Goal: Task Accomplishment & Management: Complete application form

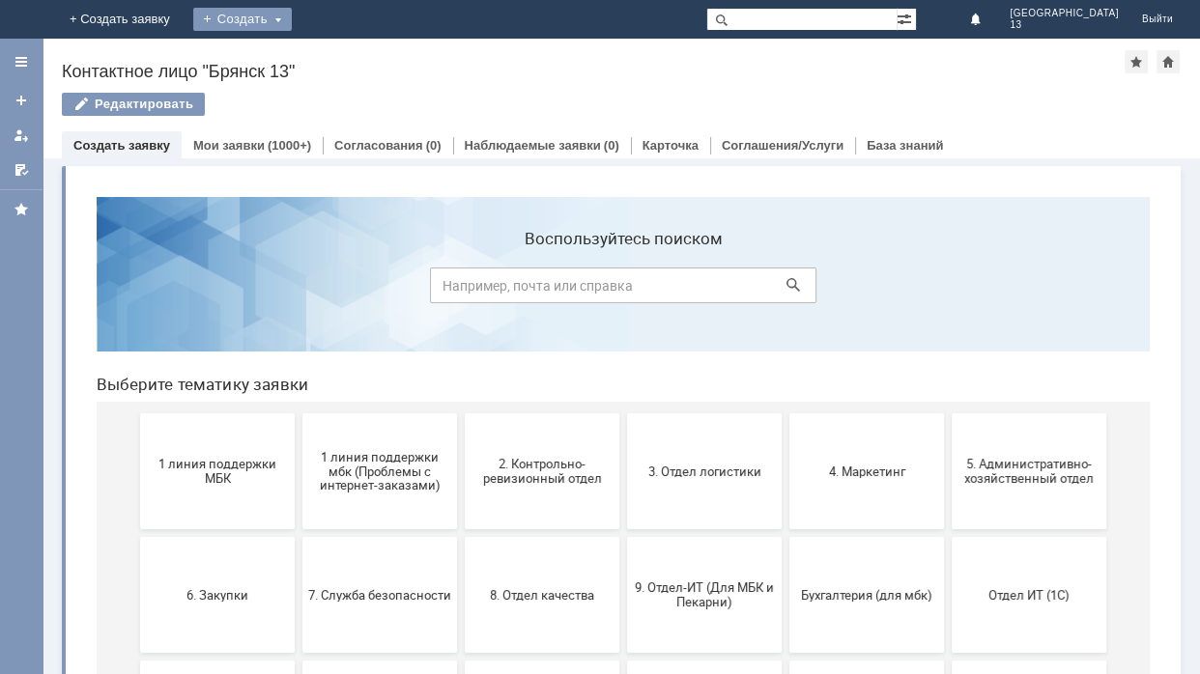
click at [292, 8] on div "Создать" at bounding box center [242, 19] width 99 height 23
click at [344, 57] on link "Заявка" at bounding box center [270, 57] width 147 height 23
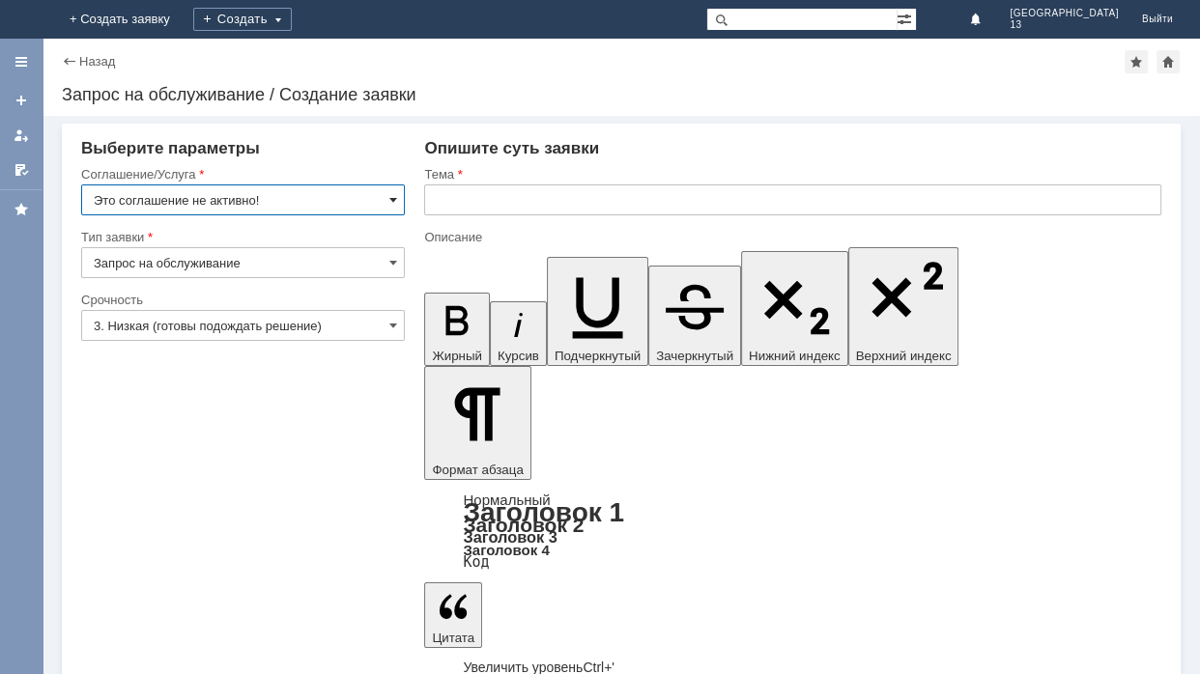
click at [393, 198] on span at bounding box center [393, 199] width 8 height 15
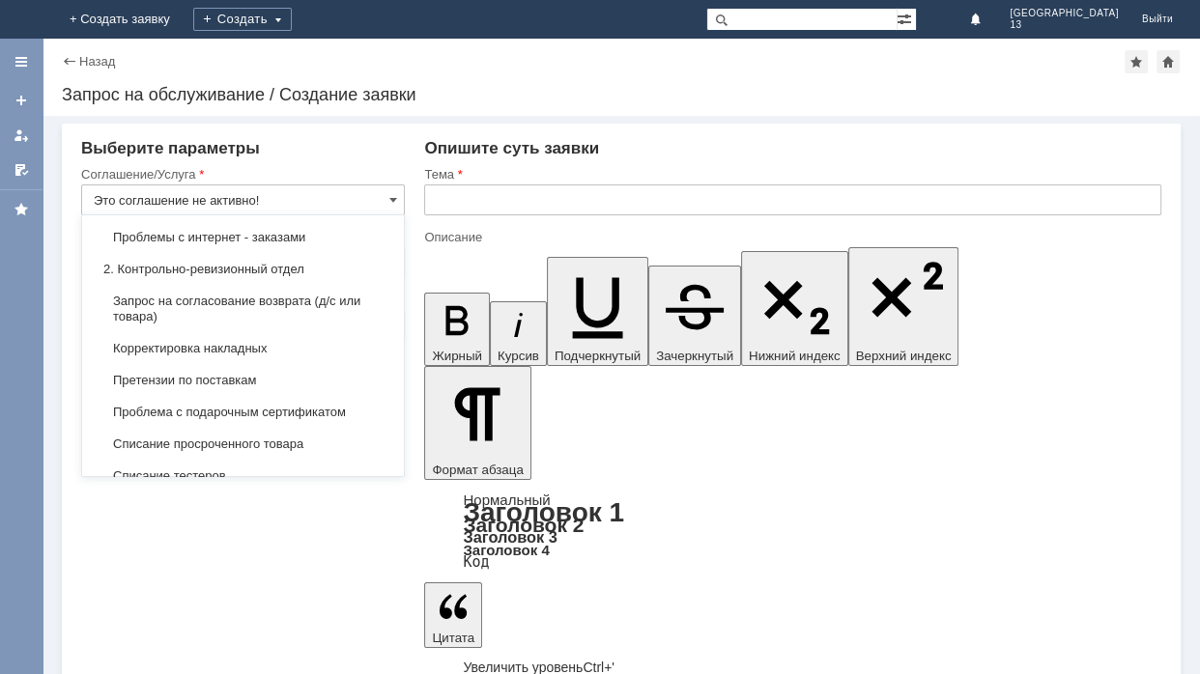
scroll to position [263, 0]
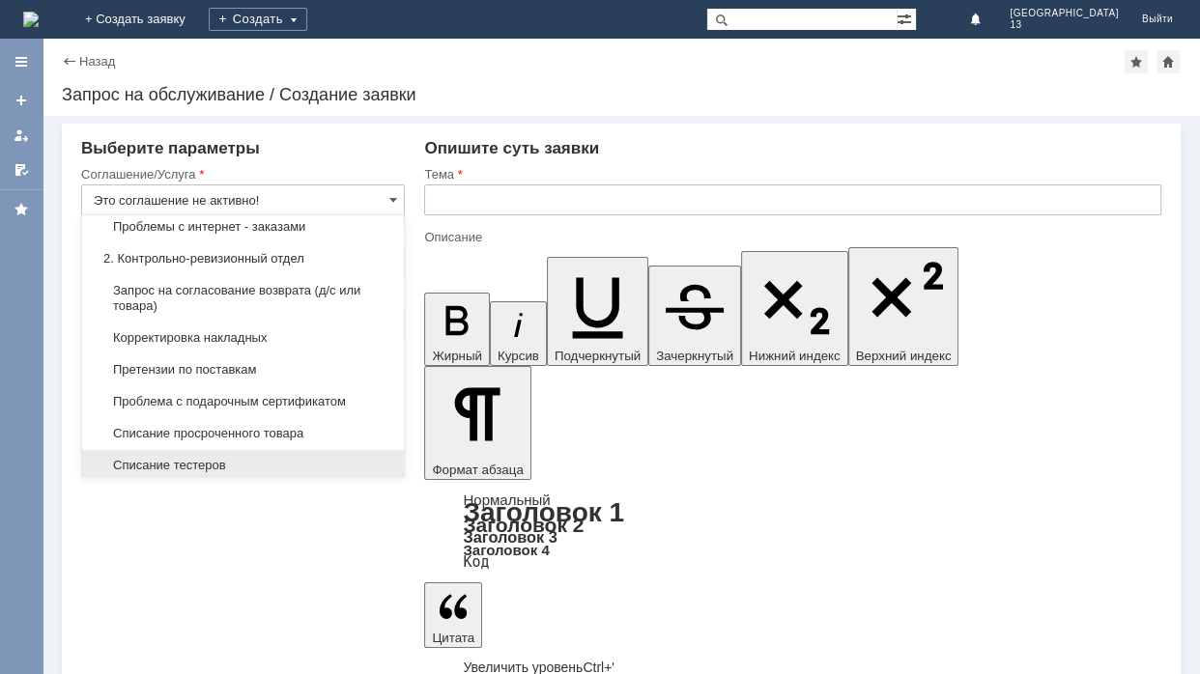
click at [263, 458] on span "Списание тестеров" at bounding box center [243, 465] width 299 height 15
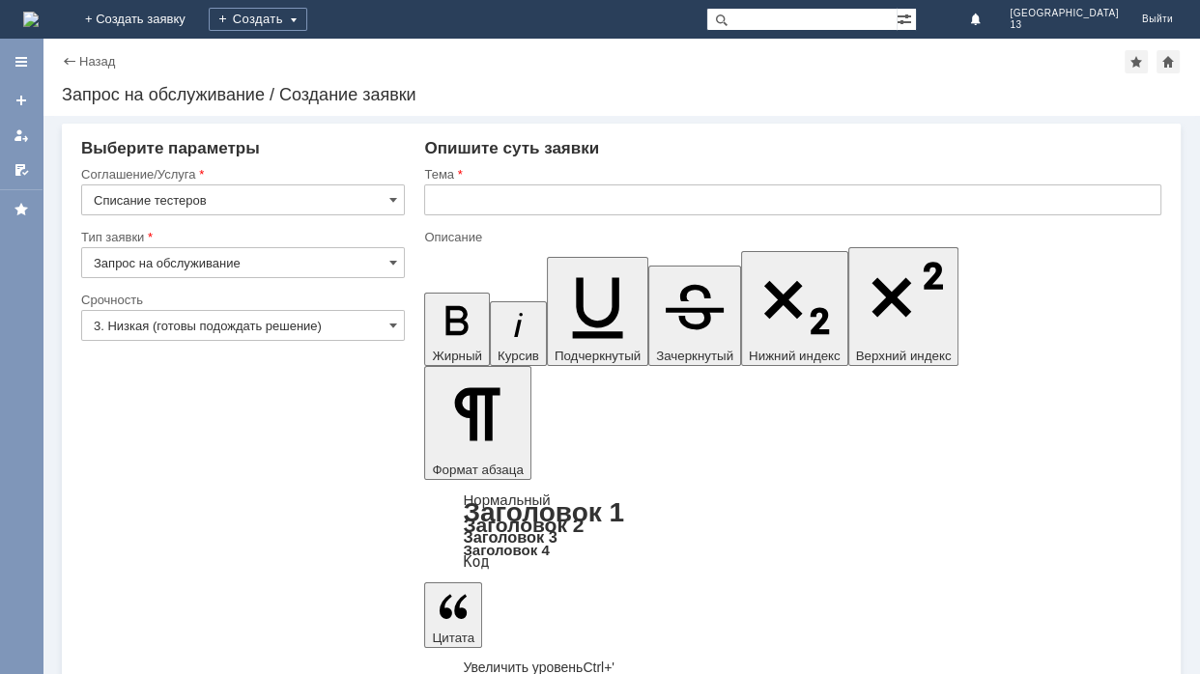
type input "Списание тестеров"
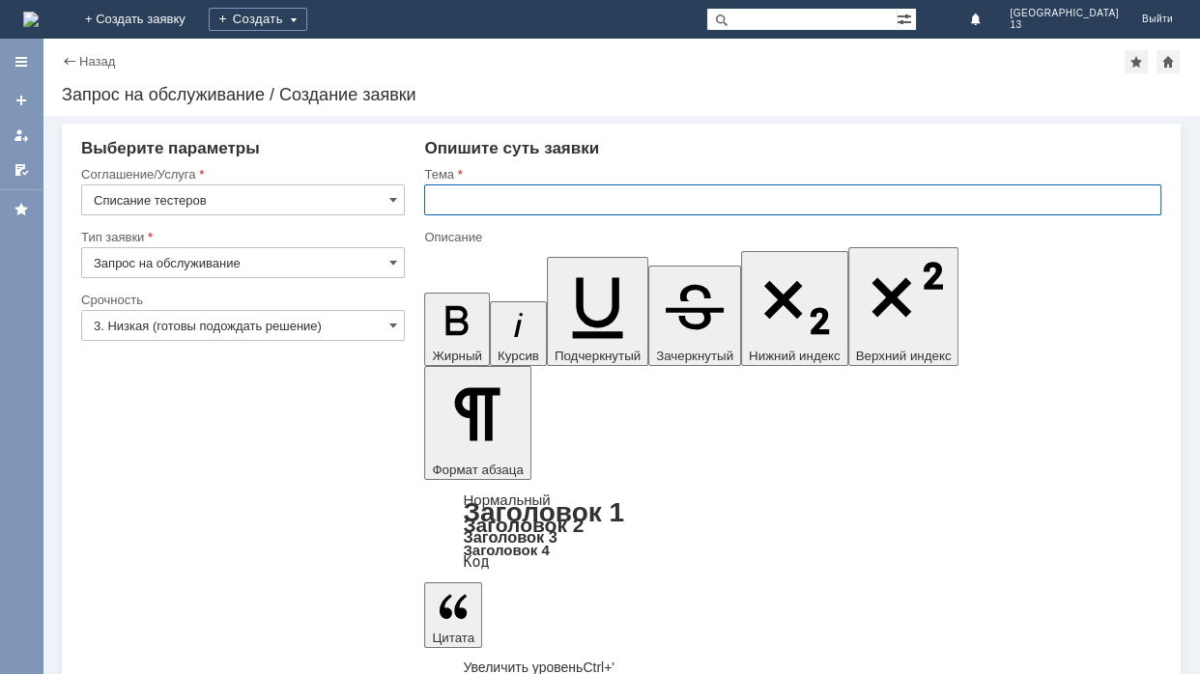
click at [463, 212] on input "text" at bounding box center [792, 200] width 737 height 31
type input "Списание тестеров Рогожиной [PERSON_NAME]"
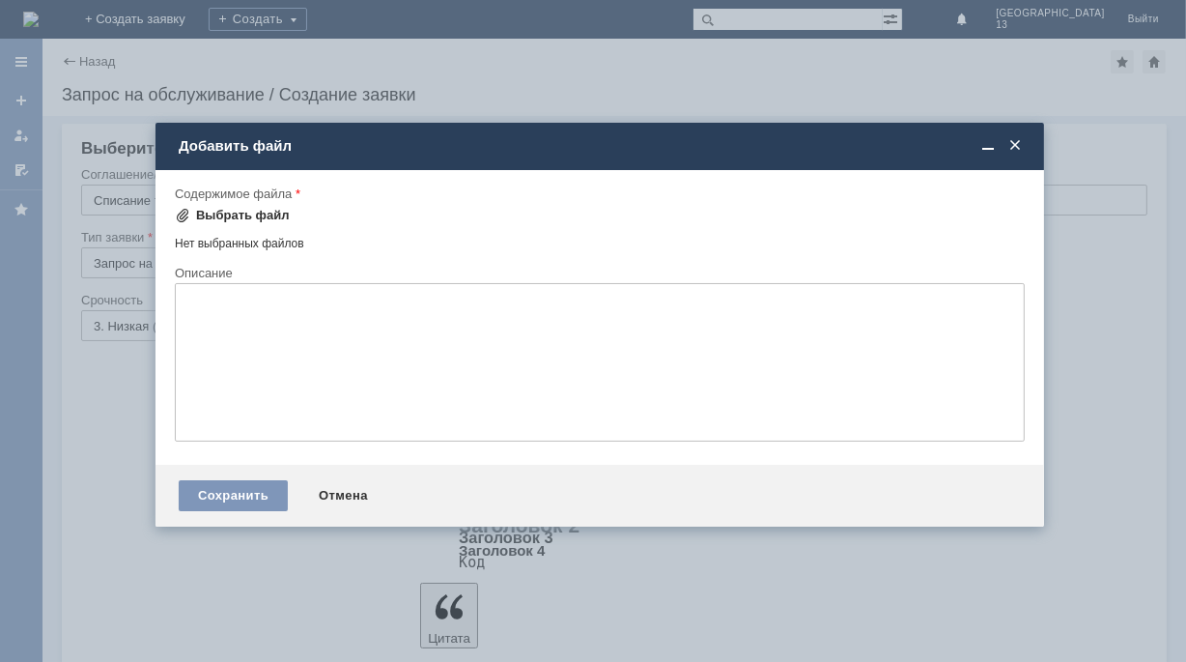
click at [251, 209] on div "Выбрать файл" at bounding box center [243, 215] width 94 height 15
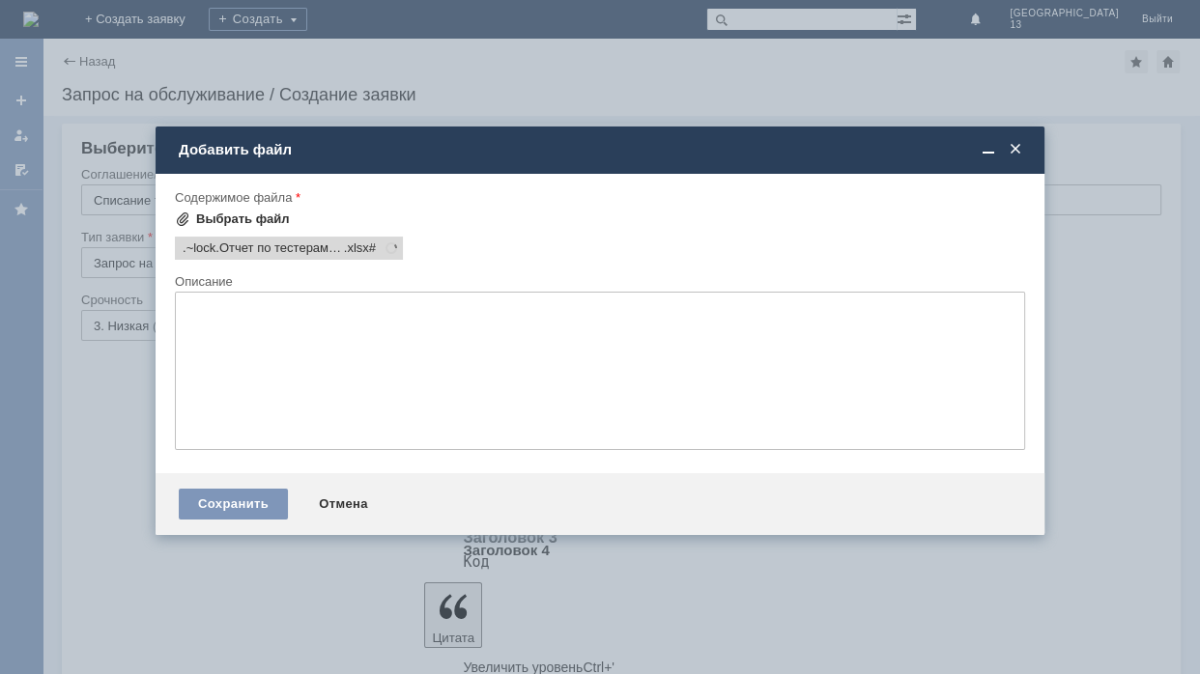
scroll to position [0, 0]
click at [253, 513] on div "Сохранить" at bounding box center [233, 504] width 109 height 31
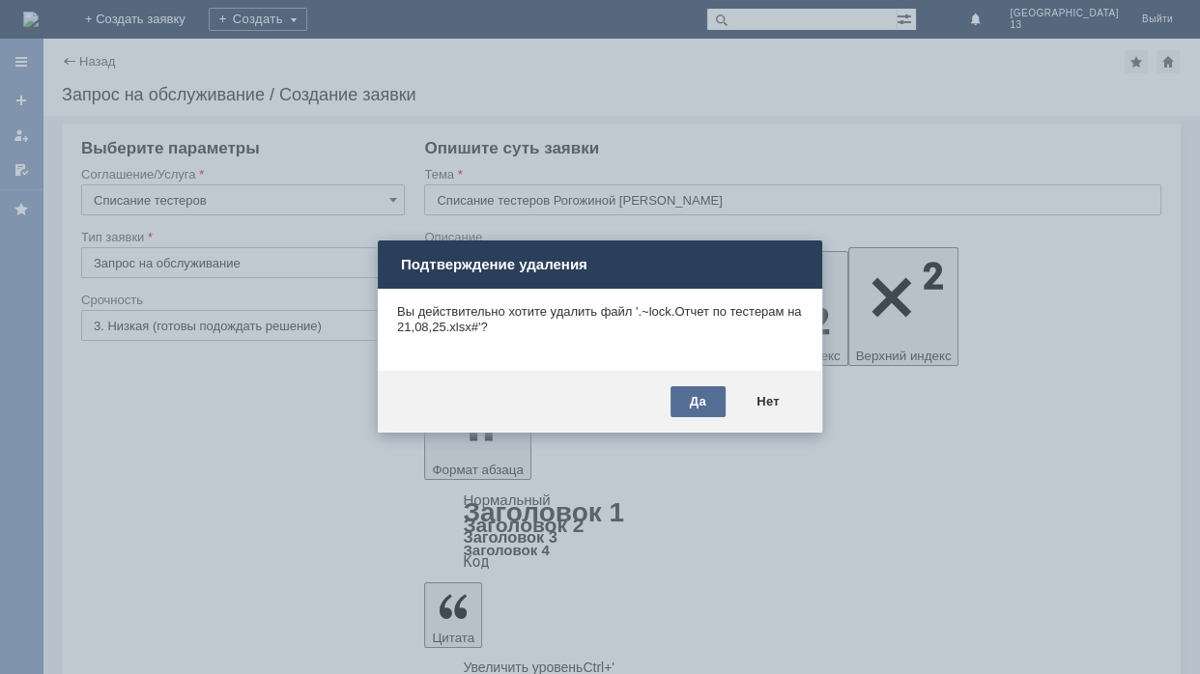
click at [703, 393] on div "Да" at bounding box center [697, 401] width 55 height 31
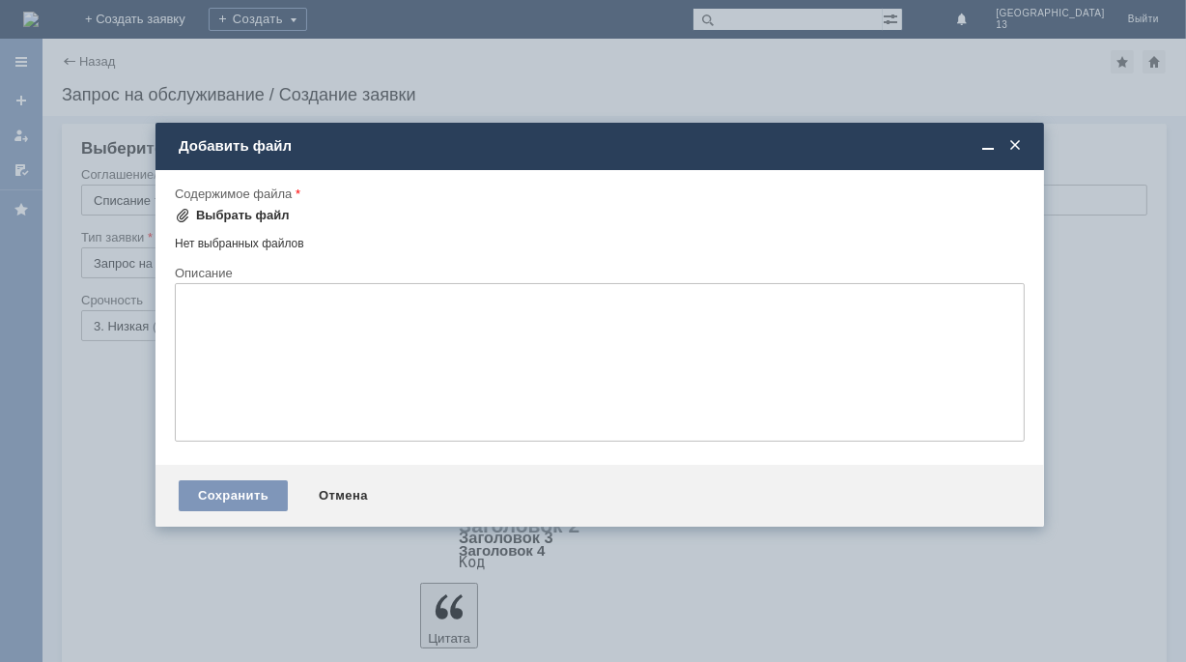
click at [224, 218] on div "Выбрать файл" at bounding box center [243, 215] width 94 height 15
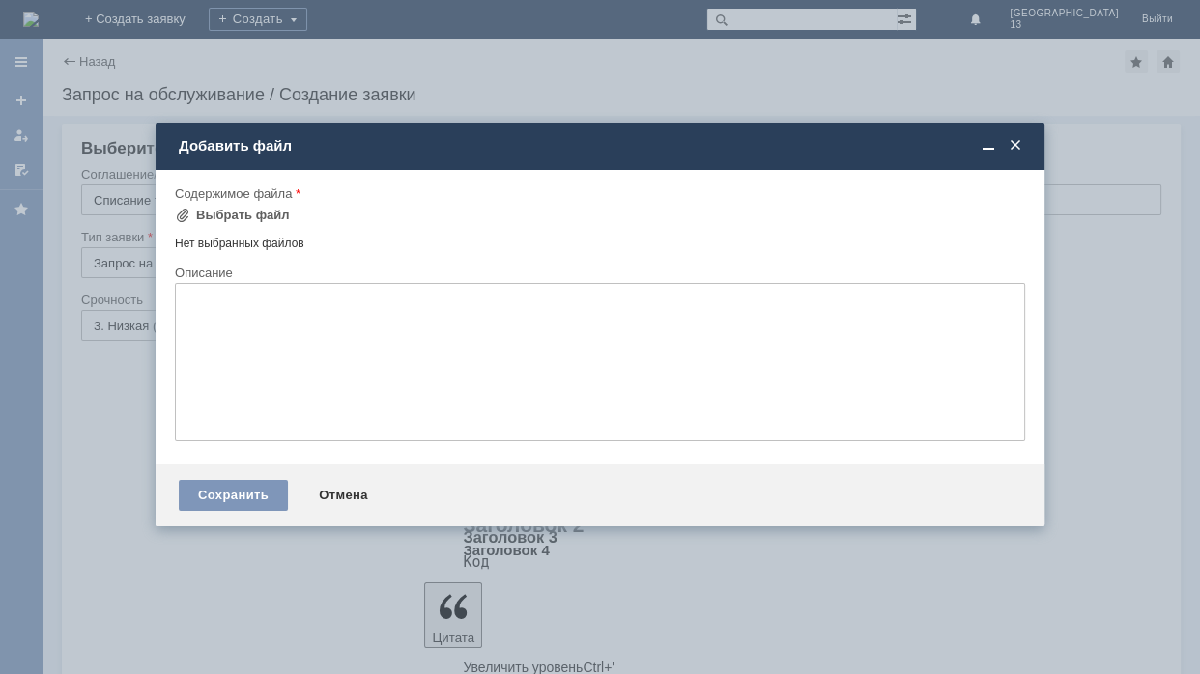
click at [1016, 146] on span at bounding box center [1015, 145] width 19 height 17
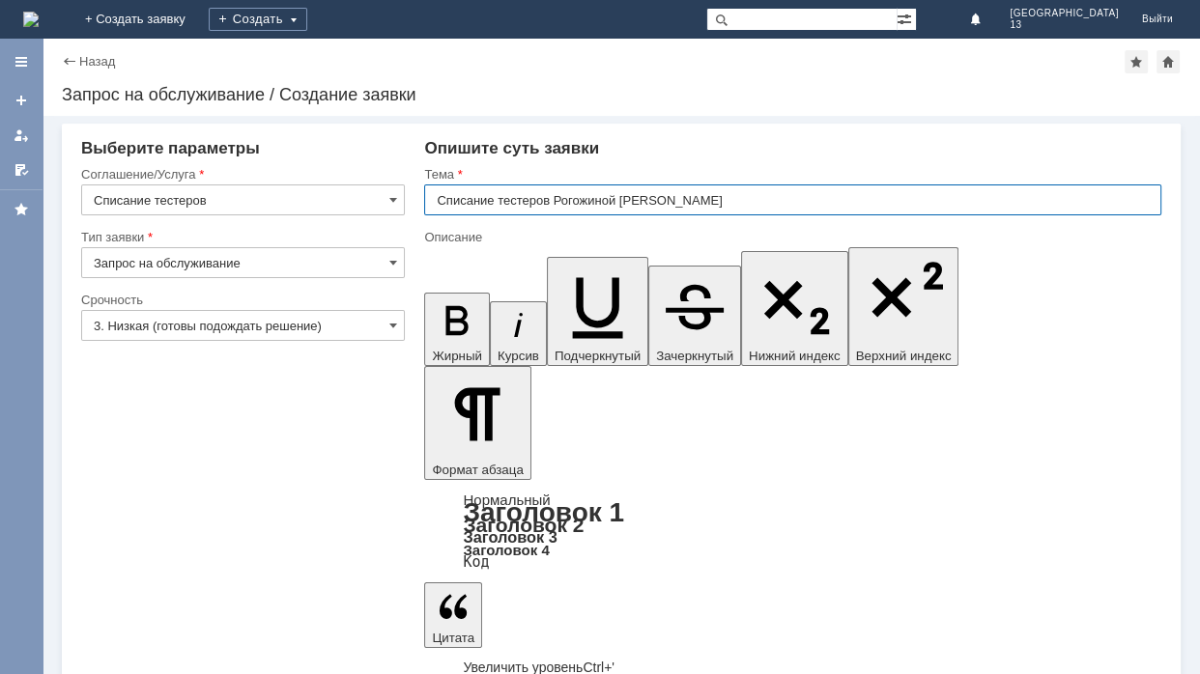
click at [645, 199] on input "Списание тестеров Рогожиной [PERSON_NAME]" at bounding box center [792, 200] width 737 height 31
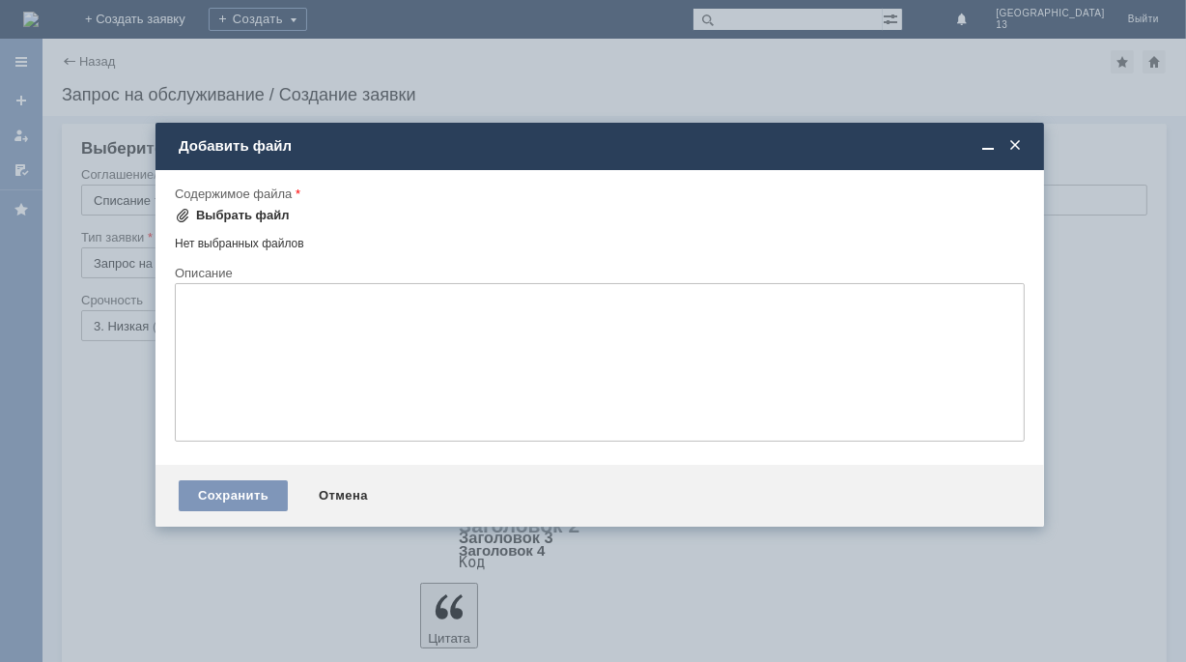
click at [271, 208] on div "Выбрать файл" at bounding box center [243, 215] width 94 height 15
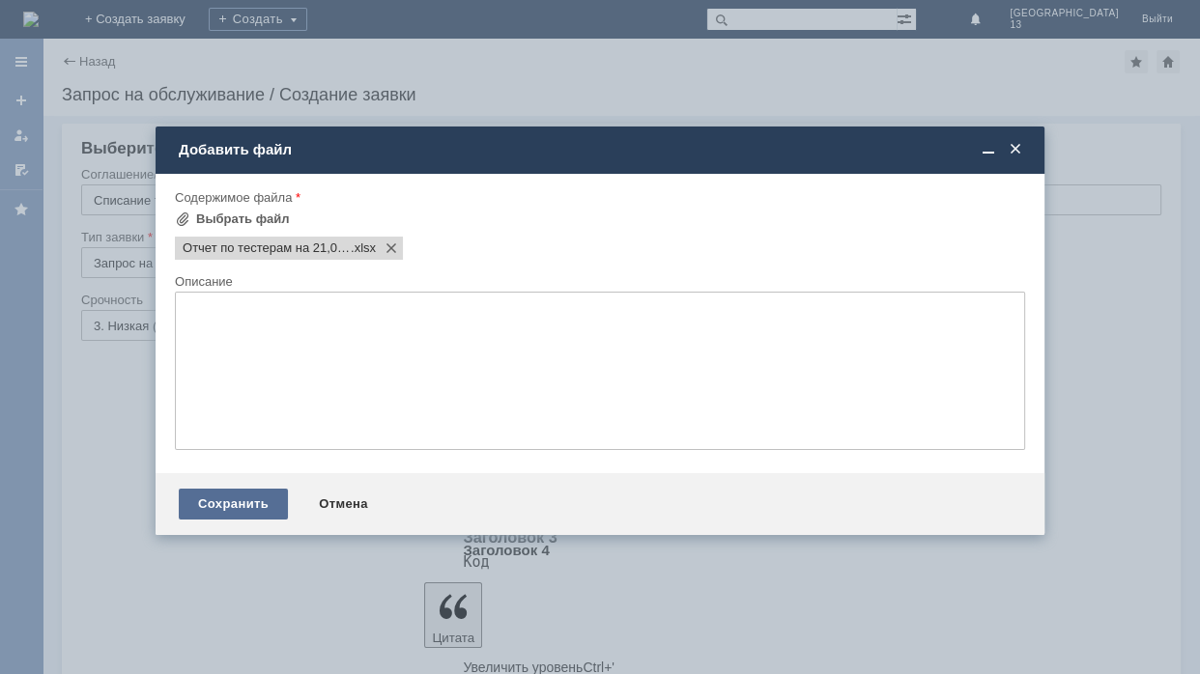
click at [254, 520] on div "Сохранить" at bounding box center [233, 504] width 109 height 31
